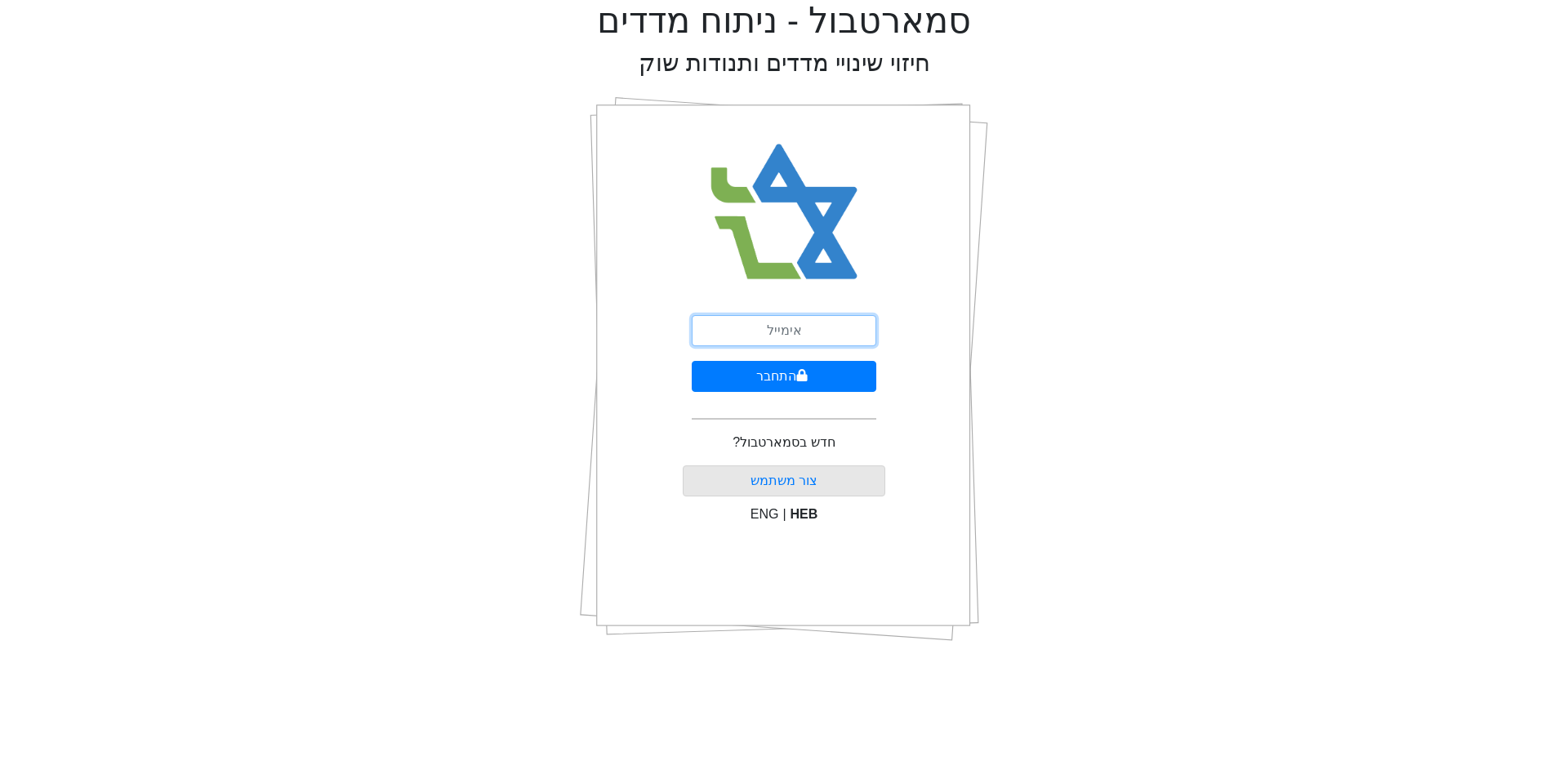
click at [813, 322] on input "email" at bounding box center [784, 331] width 184 height 31
type input "[EMAIL_ADDRESS][DOMAIN_NAME]"
click at [790, 367] on button "התחבר" at bounding box center [784, 376] width 184 height 31
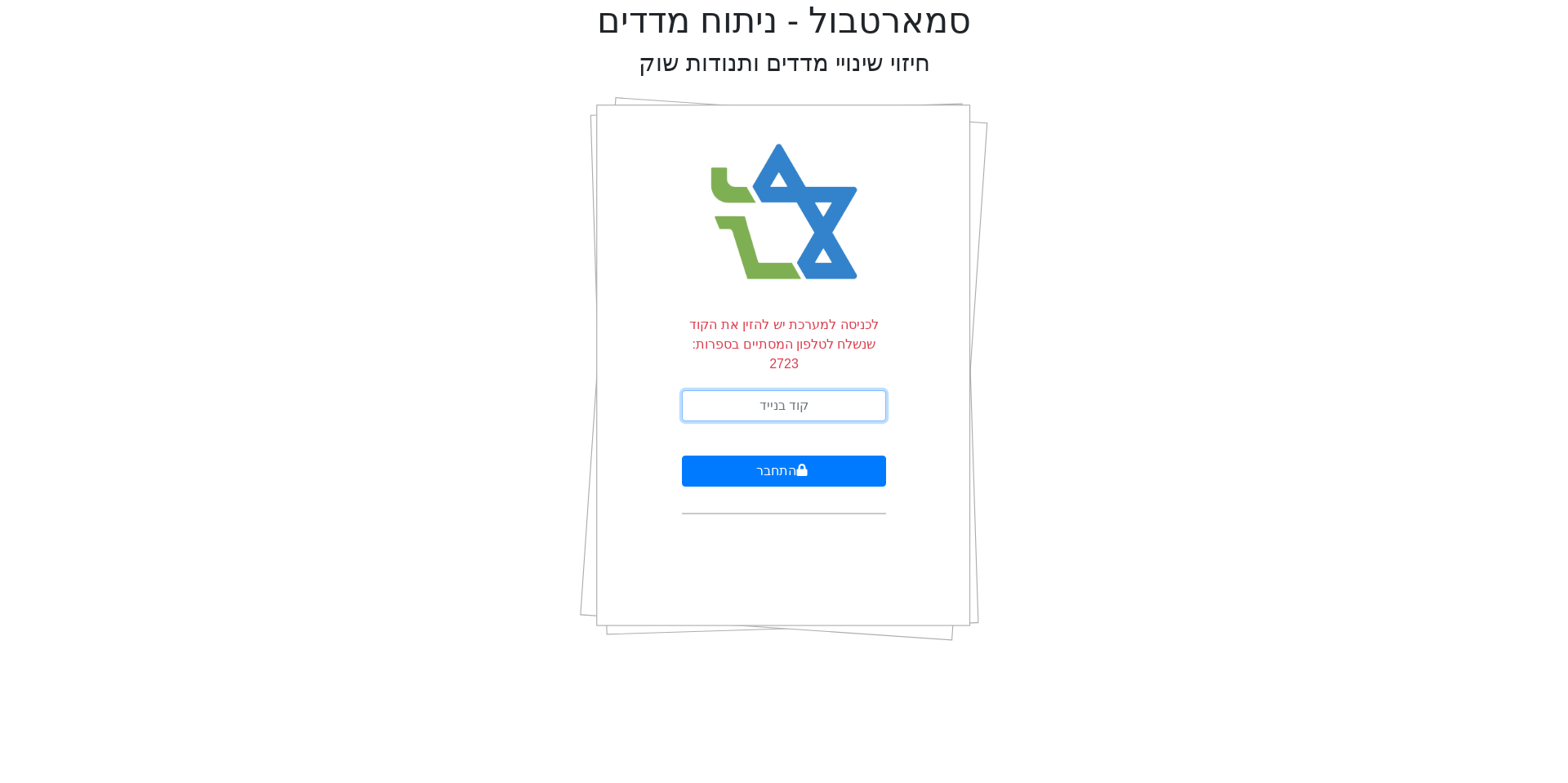
click at [742, 390] on input "text" at bounding box center [784, 406] width 205 height 31
type input "601242"
click at [790, 457] on button "התחבר" at bounding box center [784, 471] width 205 height 31
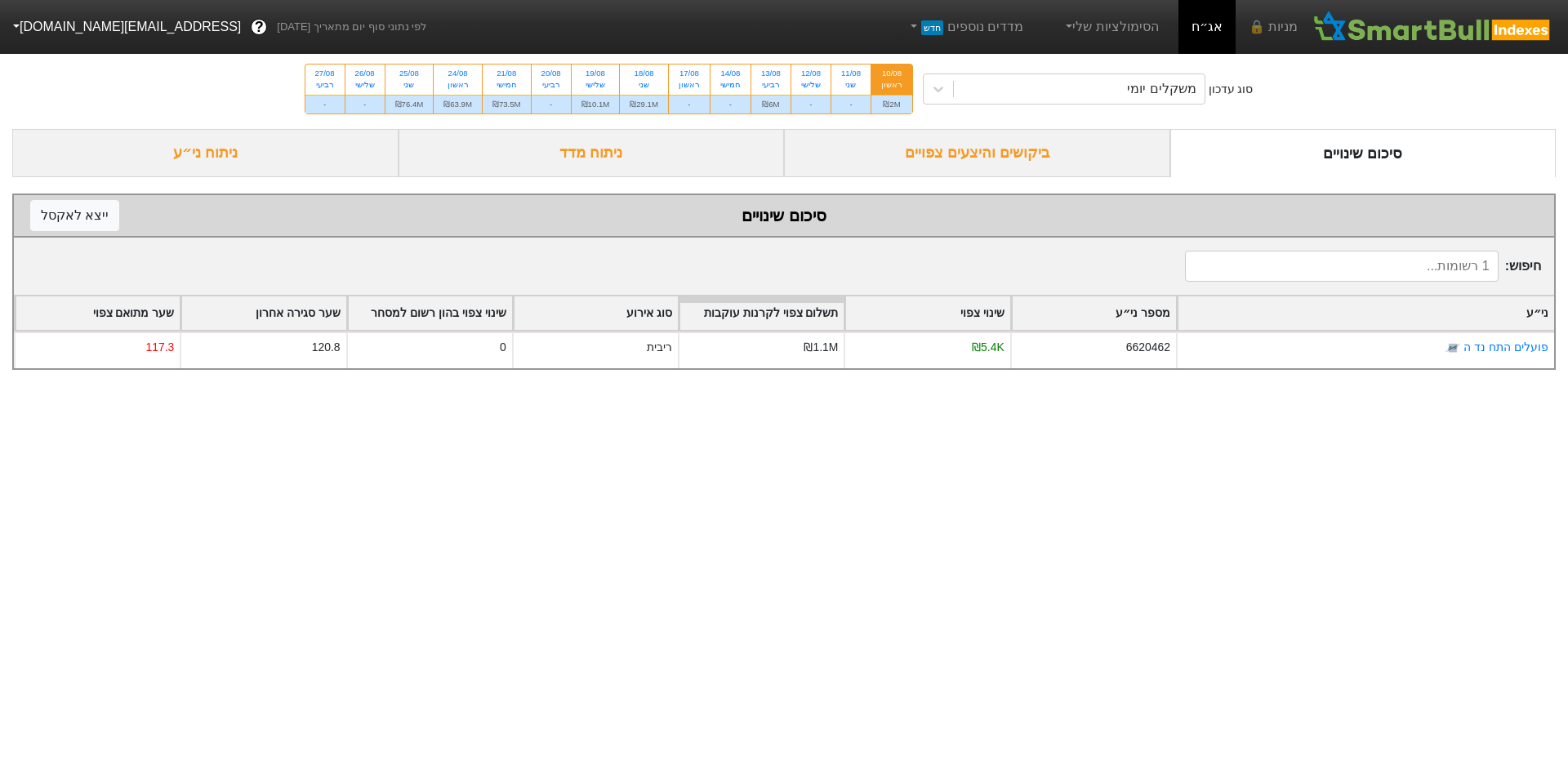
click at [950, 146] on div "ביקושים והיצעים צפויים" at bounding box center [976, 153] width 386 height 48
